Goal: Task Accomplishment & Management: Manage account settings

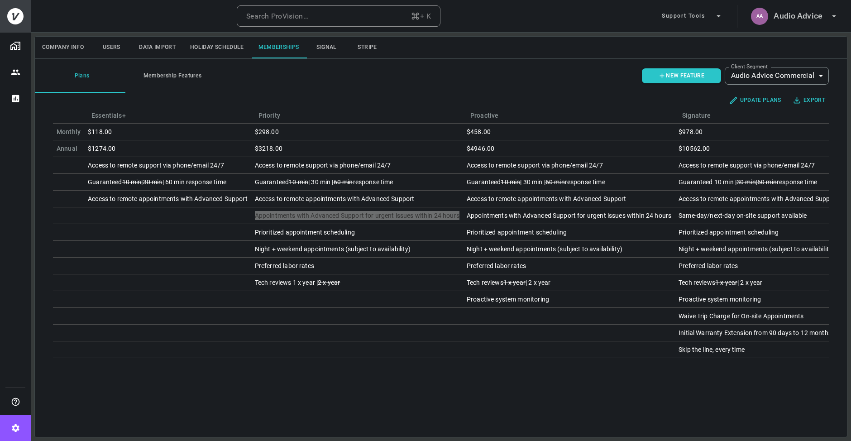
scroll to position [0, 9]
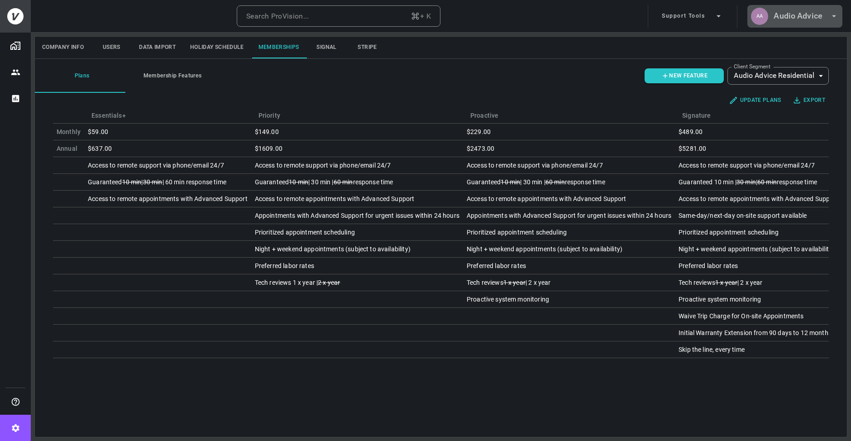
click at [800, 11] on h6 "Audio Advice" at bounding box center [797, 16] width 49 height 13
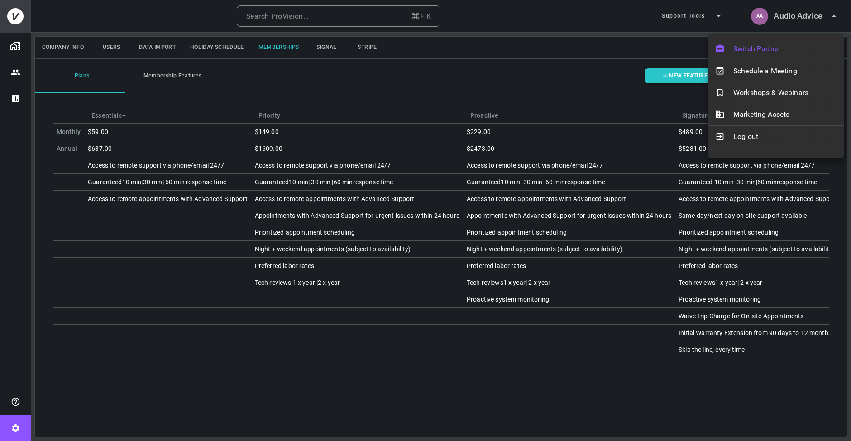
click at [767, 44] on span "Switch Partner" at bounding box center [784, 48] width 103 height 11
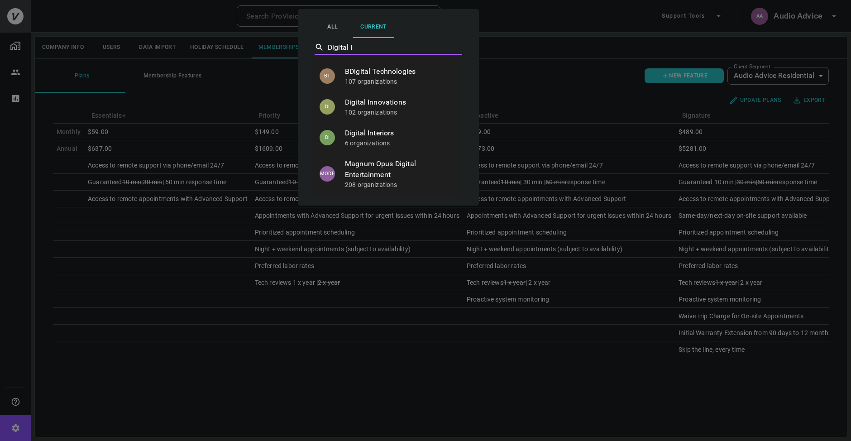
type input "Digital In"
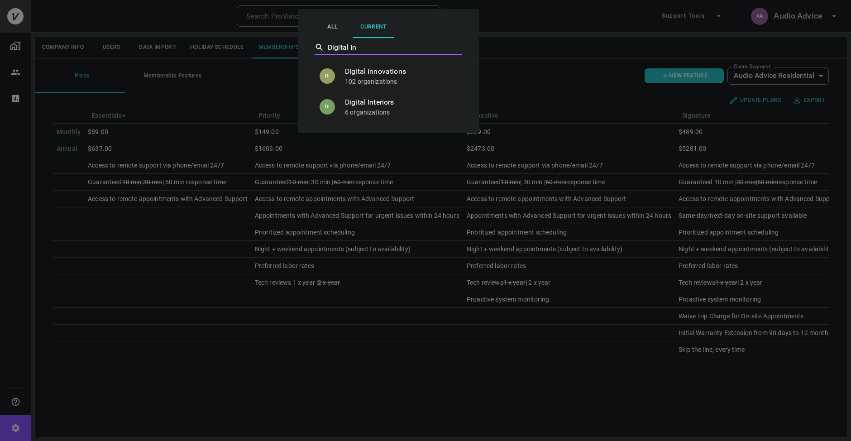
click at [376, 114] on p "6 organizations" at bounding box center [399, 112] width 108 height 9
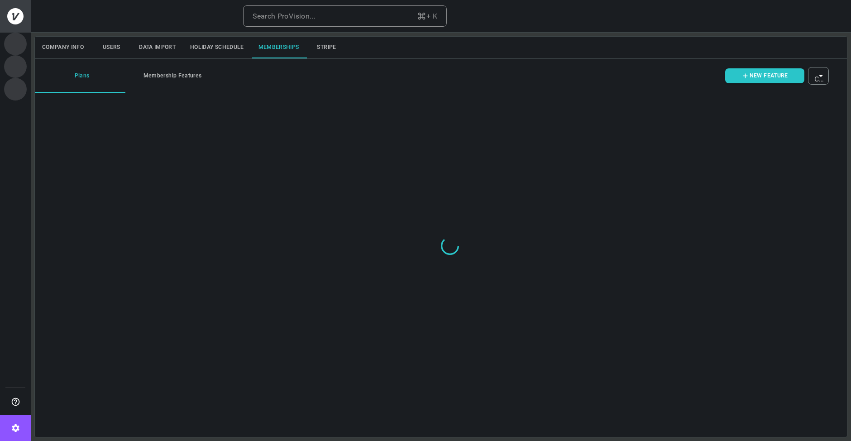
type input "ovbid-f899c22c-6dc6-4208-a450-0a3df77300c0"
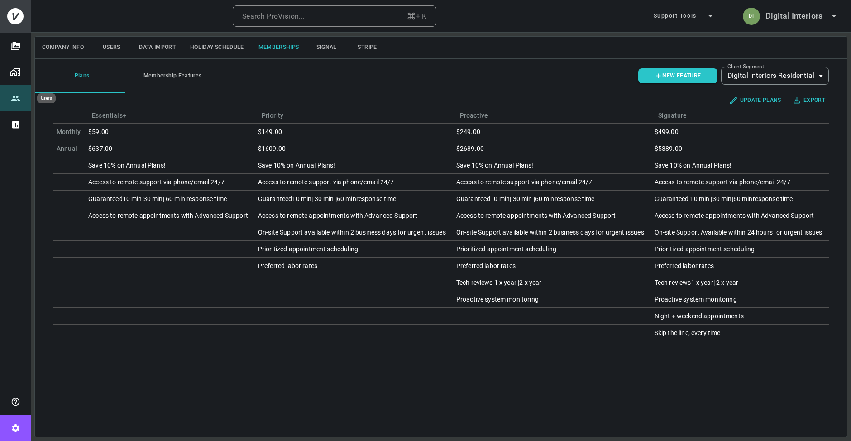
click at [17, 97] on icon "Users" at bounding box center [15, 97] width 9 height 5
